Goal: Task Accomplishment & Management: Use online tool/utility

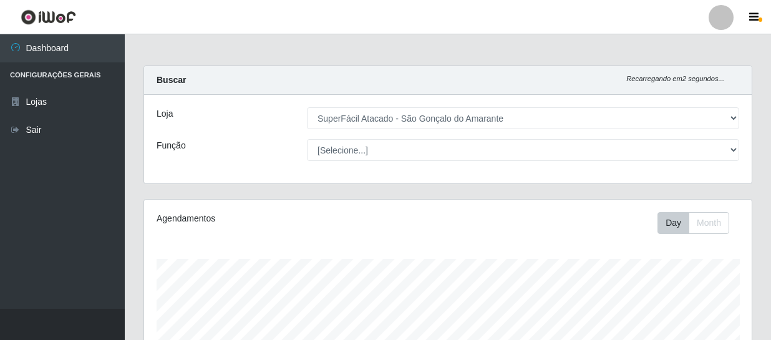
select select "408"
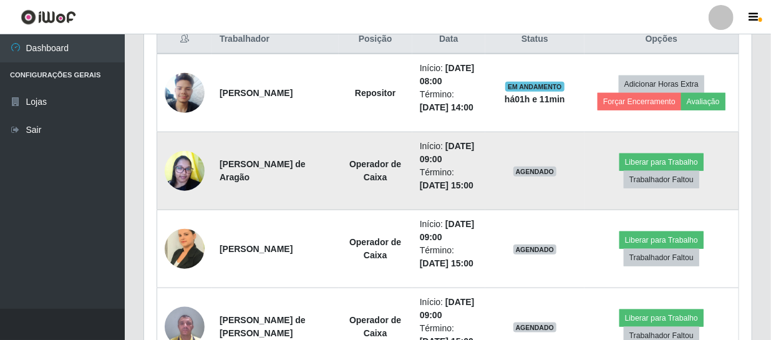
scroll to position [259, 608]
click at [692, 156] on button "Liberar para Trabalho" at bounding box center [661, 161] width 84 height 17
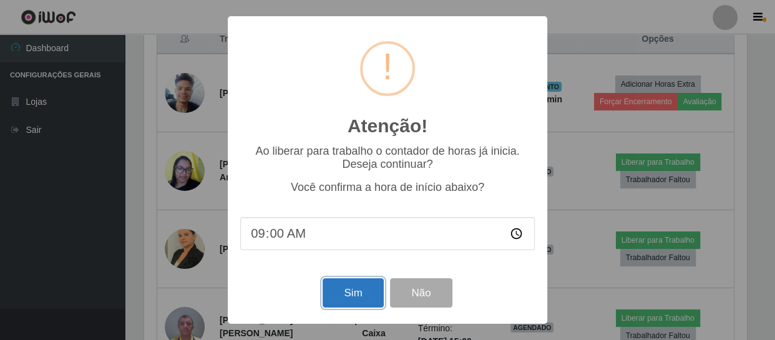
click at [348, 289] on button "Sim" at bounding box center [352, 292] width 61 height 29
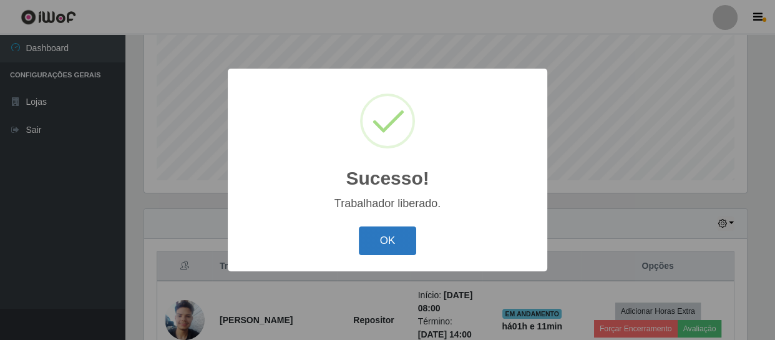
click at [375, 241] on button "OK" at bounding box center [388, 240] width 58 height 29
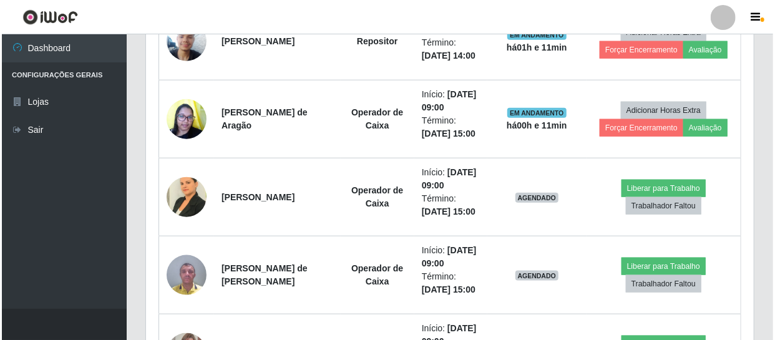
scroll to position [549, 0]
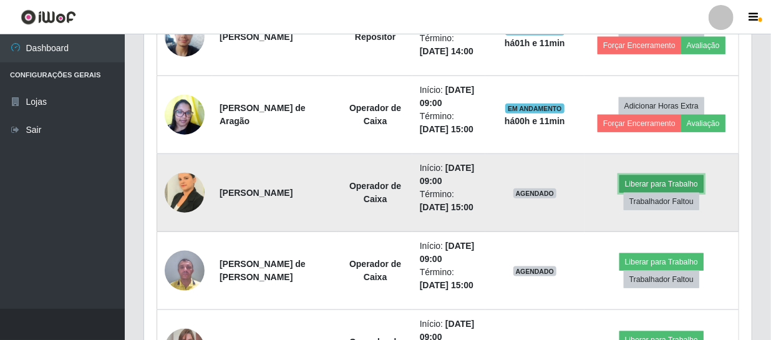
click at [646, 180] on button "Liberar para Trabalho" at bounding box center [661, 183] width 84 height 17
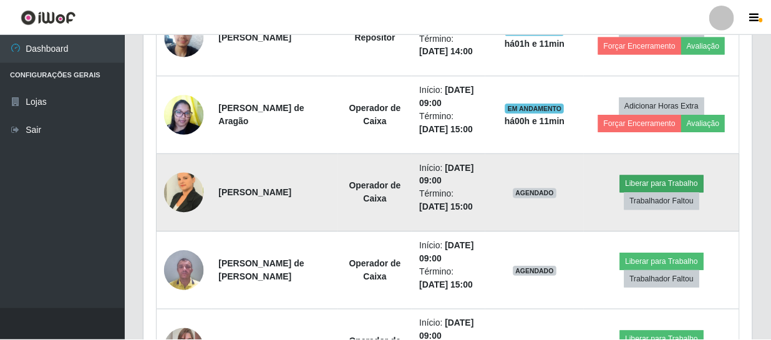
scroll to position [259, 602]
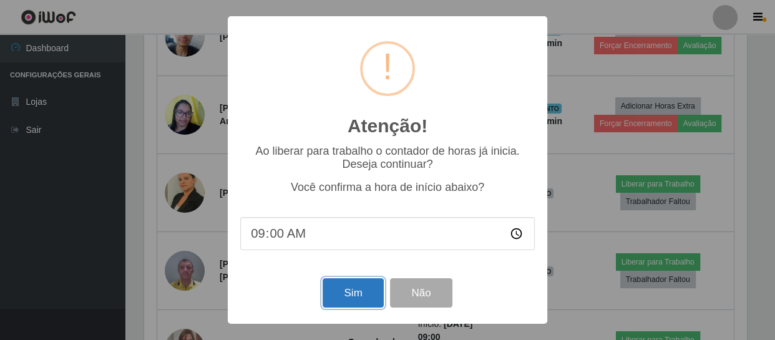
click at [344, 293] on button "Sim" at bounding box center [352, 292] width 61 height 29
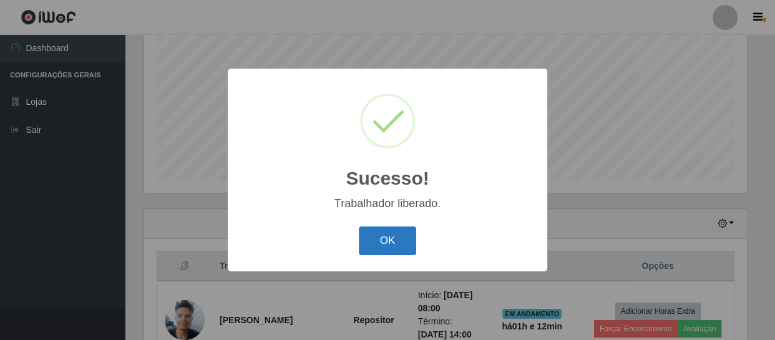
click at [382, 241] on button "OK" at bounding box center [388, 240] width 58 height 29
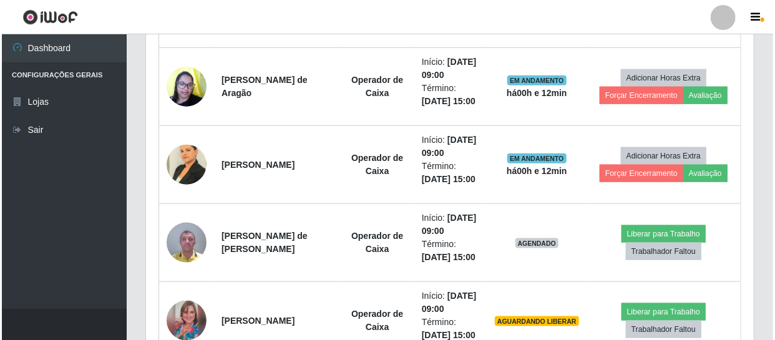
scroll to position [606, 0]
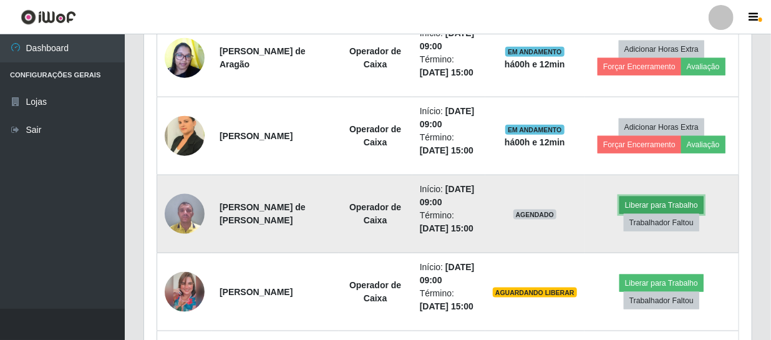
click at [681, 201] on button "Liberar para Trabalho" at bounding box center [661, 204] width 84 height 17
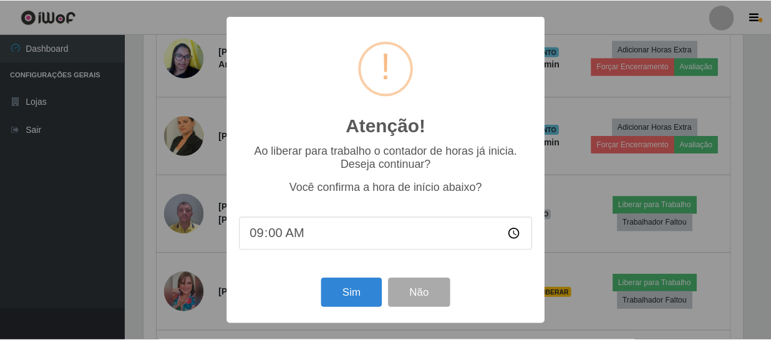
scroll to position [259, 602]
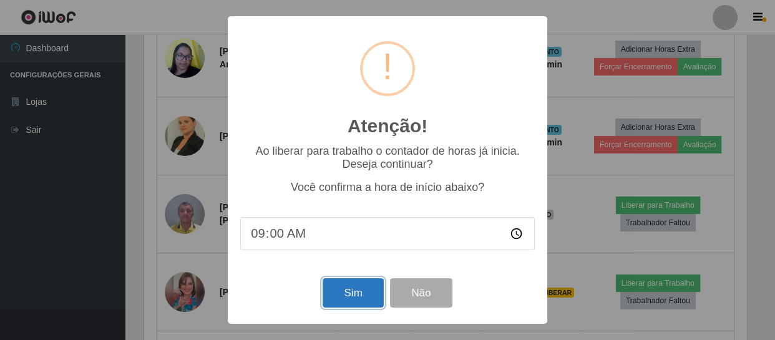
click at [347, 289] on button "Sim" at bounding box center [352, 292] width 61 height 29
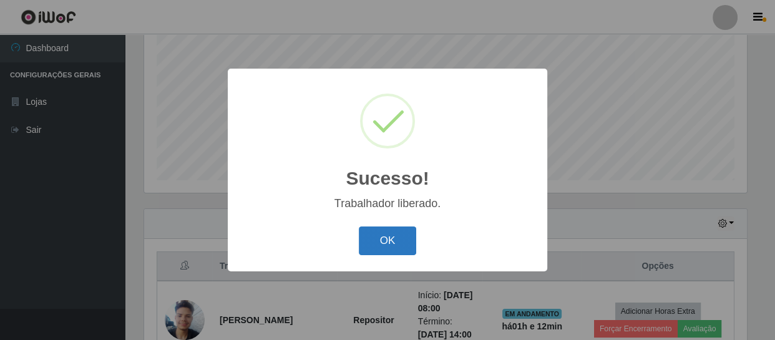
click at [391, 245] on button "OK" at bounding box center [388, 240] width 58 height 29
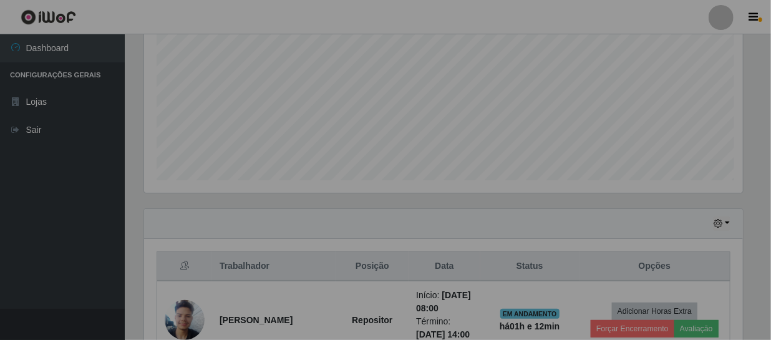
scroll to position [0, 0]
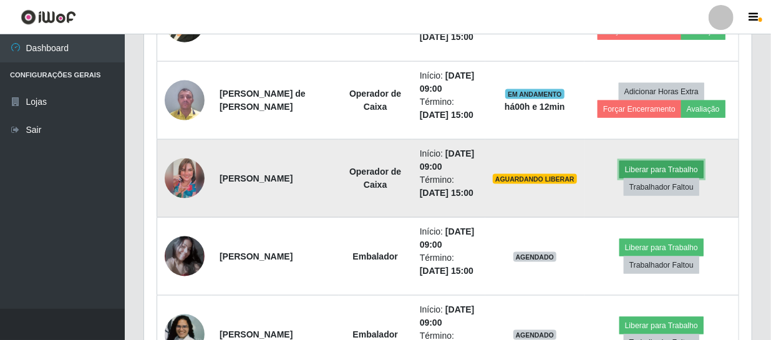
click at [647, 167] on button "Liberar para Trabalho" at bounding box center [661, 169] width 84 height 17
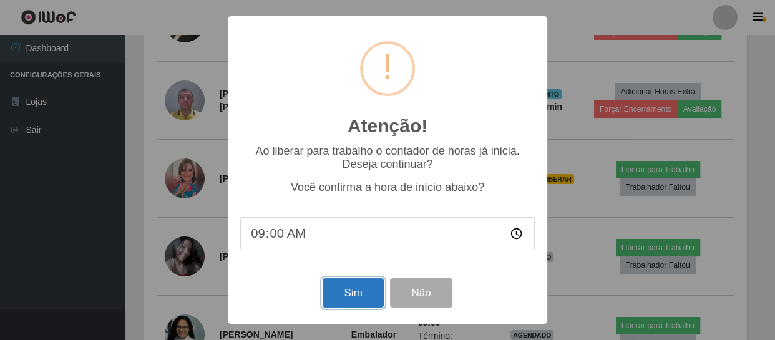
click at [347, 296] on button "Sim" at bounding box center [352, 292] width 61 height 29
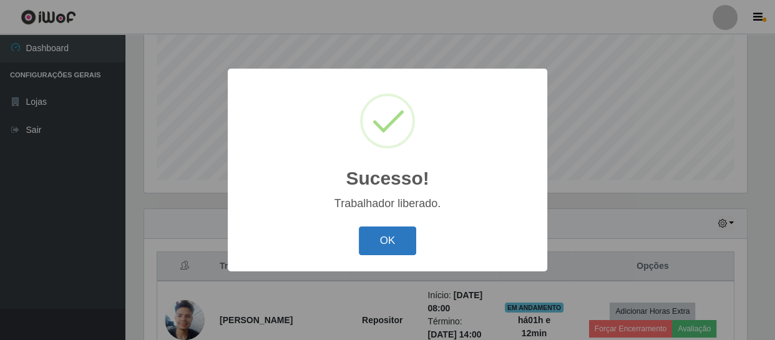
click at [380, 238] on button "OK" at bounding box center [388, 240] width 58 height 29
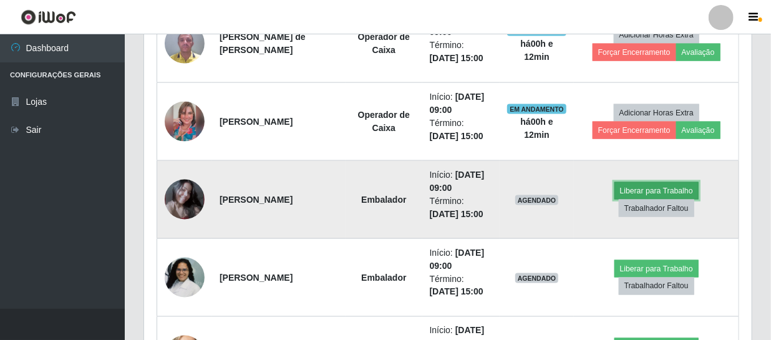
click at [649, 190] on button "Liberar para Trabalho" at bounding box center [656, 190] width 84 height 17
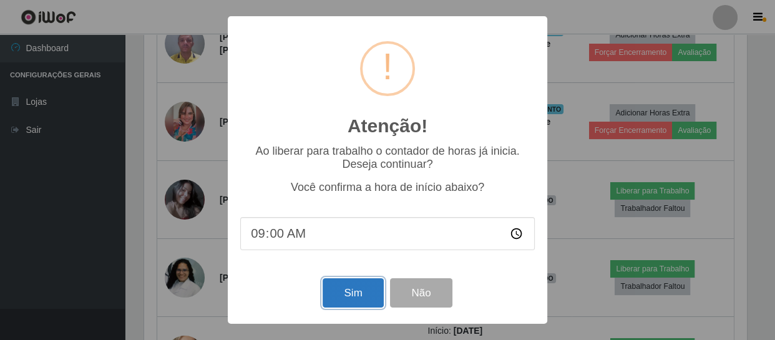
click at [350, 293] on button "Sim" at bounding box center [352, 292] width 61 height 29
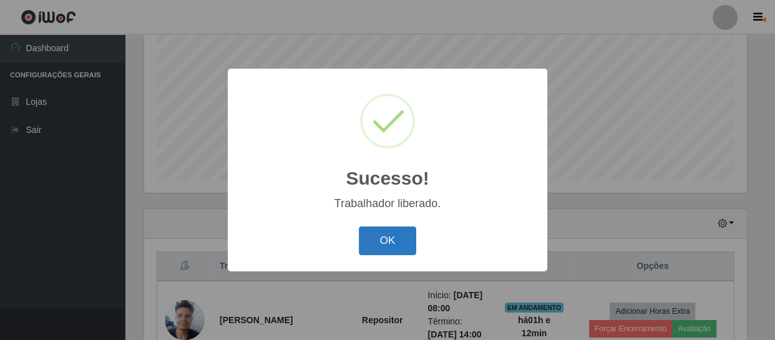
click at [390, 241] on button "OK" at bounding box center [388, 240] width 58 height 29
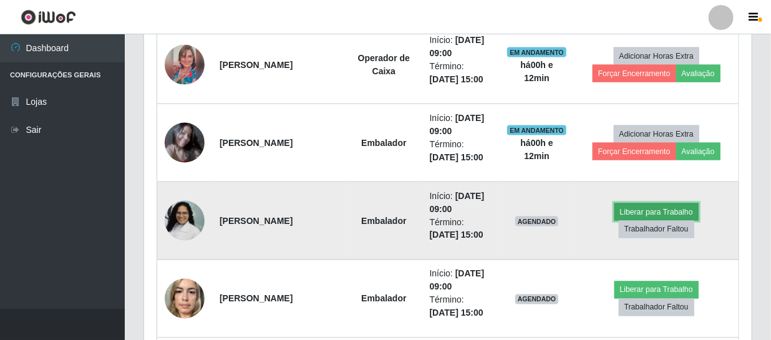
click at [656, 208] on button "Liberar para Trabalho" at bounding box center [656, 211] width 84 height 17
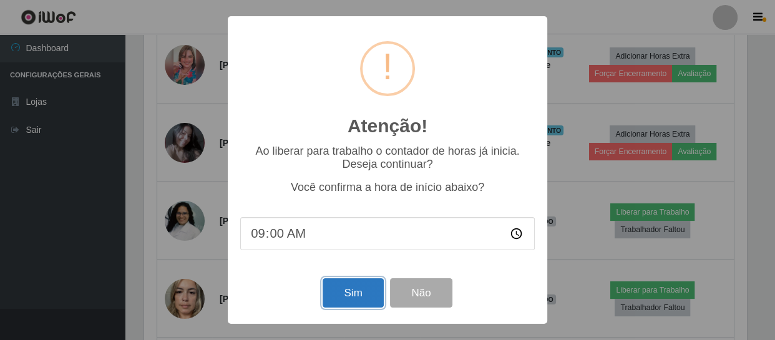
click at [357, 292] on button "Sim" at bounding box center [352, 292] width 61 height 29
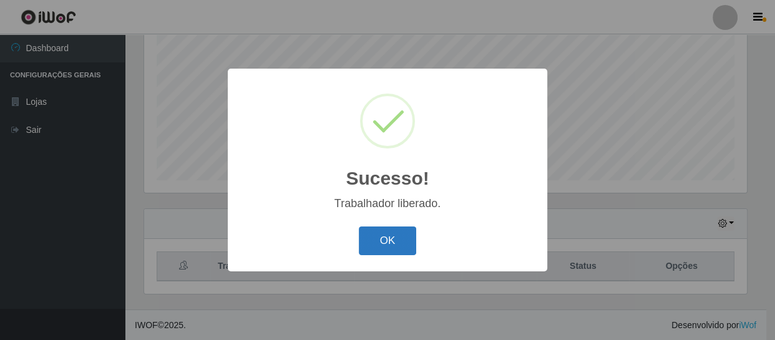
click at [399, 232] on button "OK" at bounding box center [388, 240] width 58 height 29
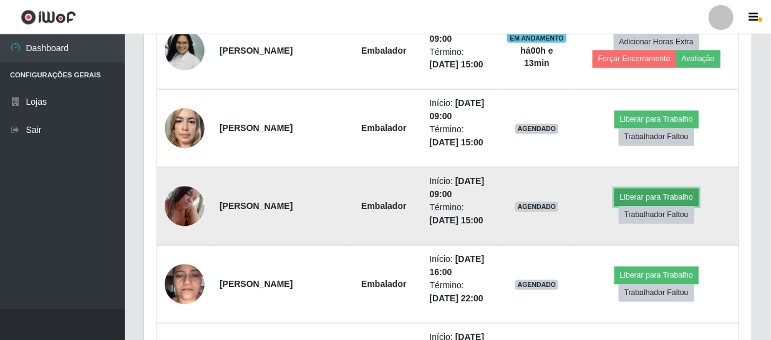
click at [638, 195] on button "Liberar para Trabalho" at bounding box center [656, 197] width 84 height 17
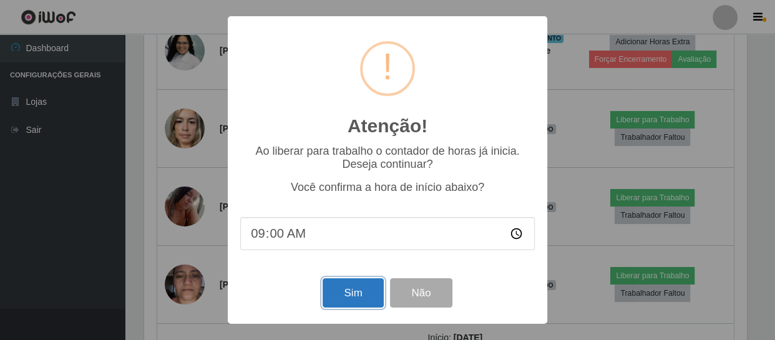
click at [339, 299] on button "Sim" at bounding box center [352, 292] width 61 height 29
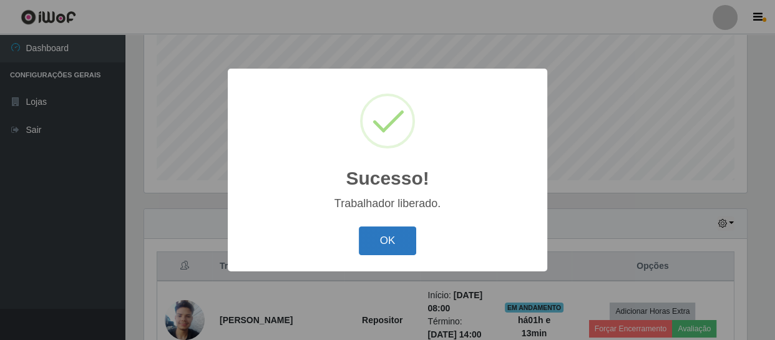
click at [396, 236] on button "OK" at bounding box center [388, 240] width 58 height 29
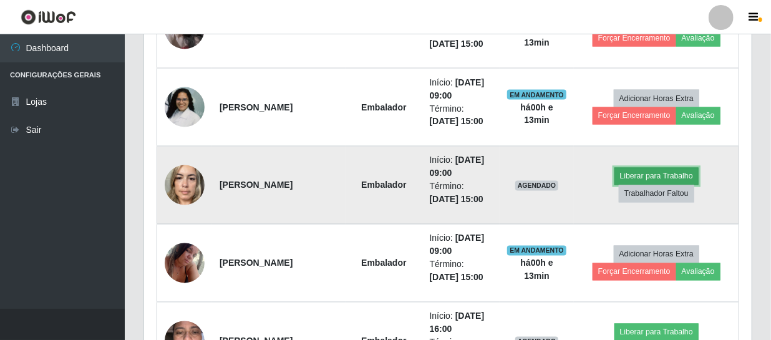
click at [642, 172] on button "Liberar para Trabalho" at bounding box center [656, 176] width 84 height 17
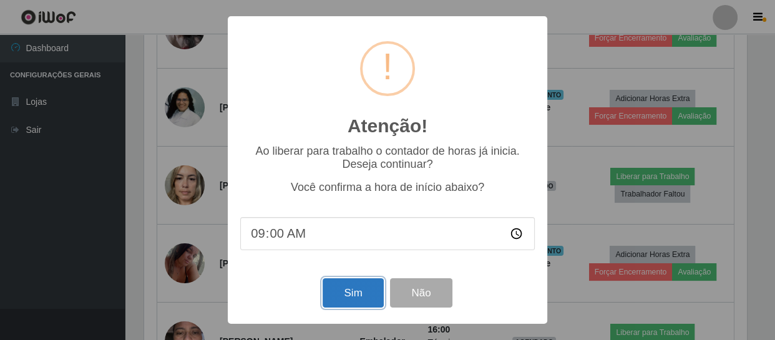
click at [347, 294] on button "Sim" at bounding box center [352, 292] width 61 height 29
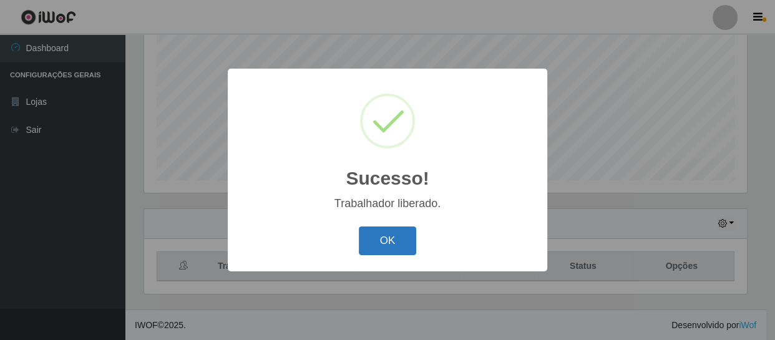
click at [391, 236] on button "OK" at bounding box center [388, 240] width 58 height 29
